Goal: Find specific page/section: Find specific page/section

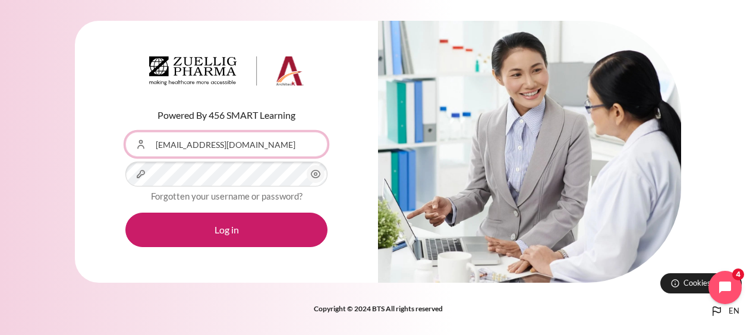
click at [191, 144] on input "jing_hwee@hotmail.com" at bounding box center [226, 144] width 202 height 25
type input "[EMAIL_ADDRESS][DOMAIN_NAME]"
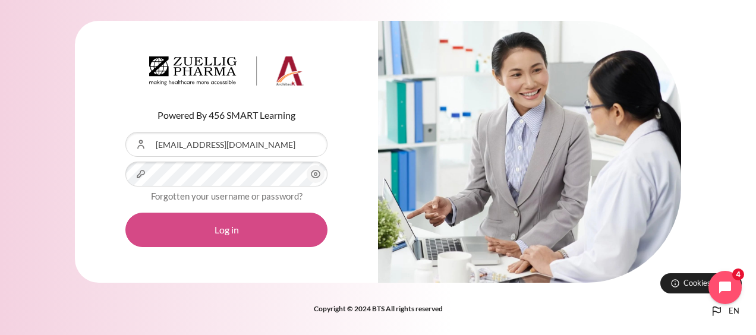
click at [199, 228] on button "Log in" at bounding box center [226, 230] width 202 height 34
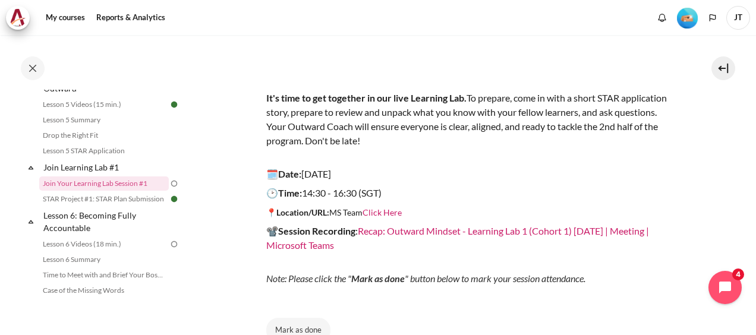
scroll to position [119, 0]
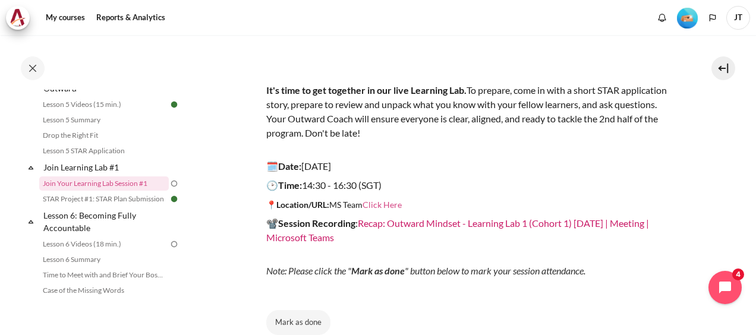
click at [381, 200] on link "Click Here" at bounding box center [381, 205] width 39 height 10
click at [359, 231] on link "Recap: Outward Mindset - Learning Lab 1 (Cohort 1) [DATE] | Meeting | Microsoft…" at bounding box center [457, 230] width 383 height 26
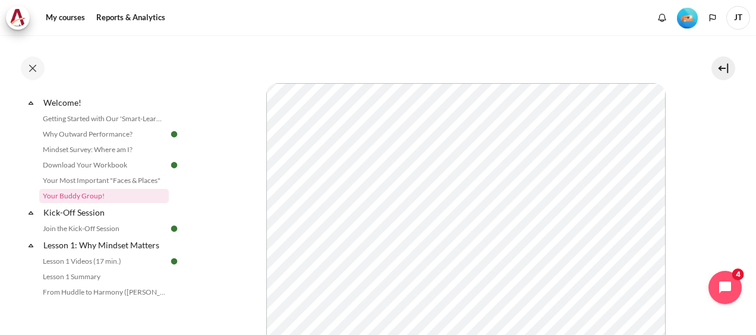
scroll to position [103, 0]
